Goal: Information Seeking & Learning: Learn about a topic

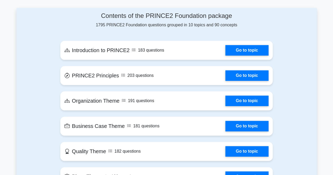
scroll to position [256, 0]
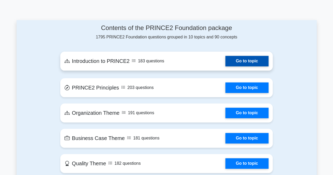
click at [232, 60] on link "Go to topic" at bounding box center [246, 61] width 43 height 11
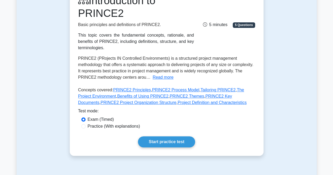
scroll to position [82, 0]
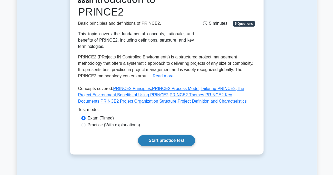
click at [157, 141] on link "Start practice test" at bounding box center [166, 140] width 57 height 11
click at [83, 126] on input "Practice (With explanations)" at bounding box center [83, 125] width 4 height 4
radio input "true"
click at [155, 142] on link "Start practice test" at bounding box center [166, 140] width 57 height 11
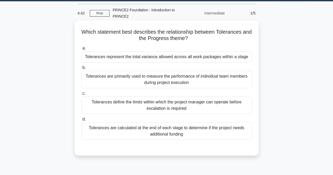
scroll to position [15, 0]
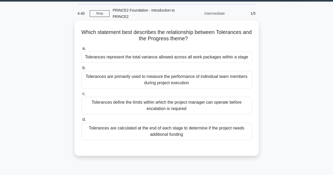
click at [182, 60] on div "Tolerances represent the total variance allowed across all work packages within…" at bounding box center [166, 57] width 171 height 11
click at [81, 50] on input "a. Tolerances represent the total variance allowed across all work packages wit…" at bounding box center [81, 48] width 0 height 3
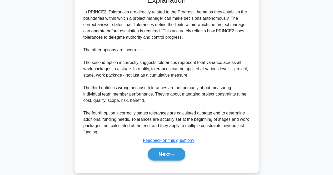
scroll to position [181, 0]
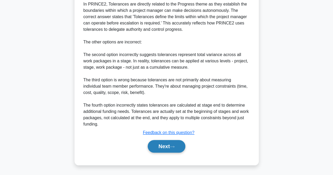
click at [162, 147] on button "Next" at bounding box center [167, 146] width 38 height 13
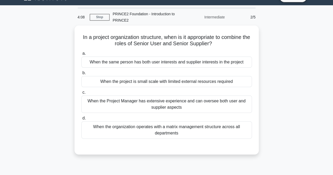
scroll to position [8, 0]
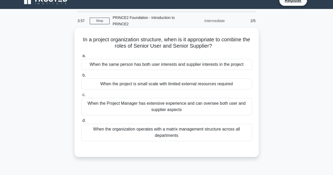
click at [125, 102] on div "When the Project Manager has extensive experience and can oversee both user and…" at bounding box center [166, 106] width 171 height 17
click at [81, 97] on input "c. When the Project Manager has extensive experience and can oversee both user …" at bounding box center [81, 94] width 0 height 3
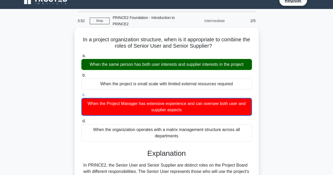
click at [193, 70] on div "When the same person has both user interests and supplier interests in the proj…" at bounding box center [166, 64] width 171 height 11
click at [81, 58] on input "a. When the same person has both user interests and supplier interests in the p…" at bounding box center [81, 55] width 0 height 3
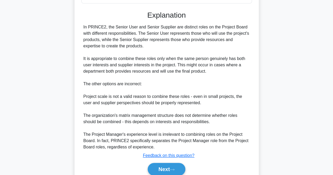
scroll to position [168, 0]
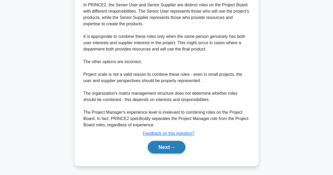
click at [159, 146] on button "Next" at bounding box center [167, 147] width 38 height 13
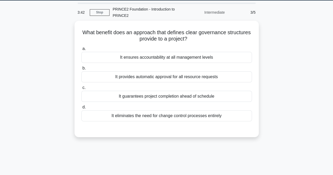
scroll to position [0, 0]
